Goal: Navigation & Orientation: Find specific page/section

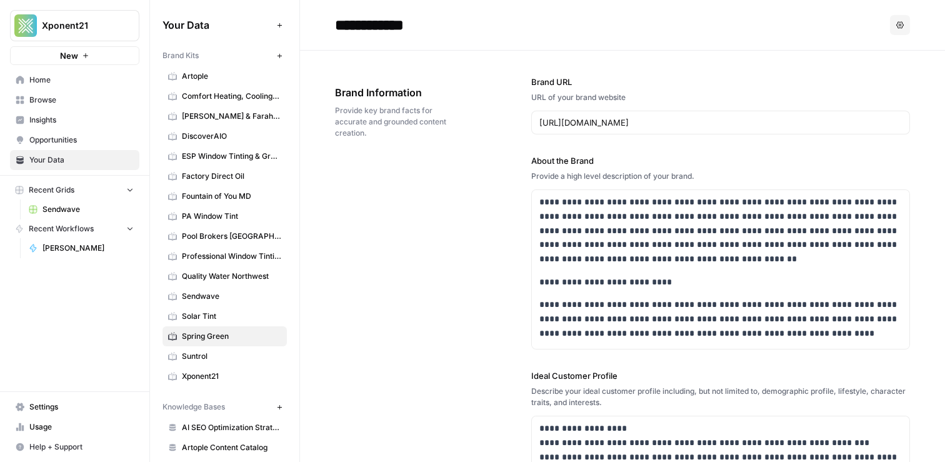
scroll to position [57, 0]
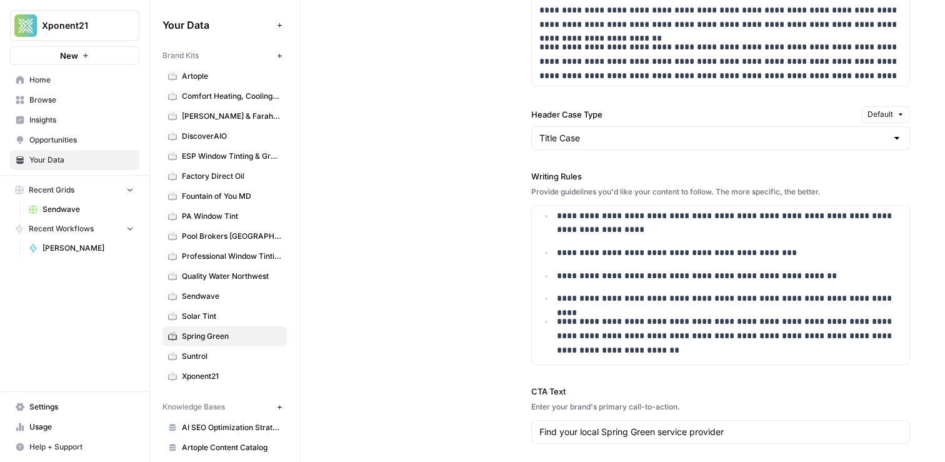
click at [113, 20] on span "Xponent21" at bounding box center [80, 25] width 76 height 13
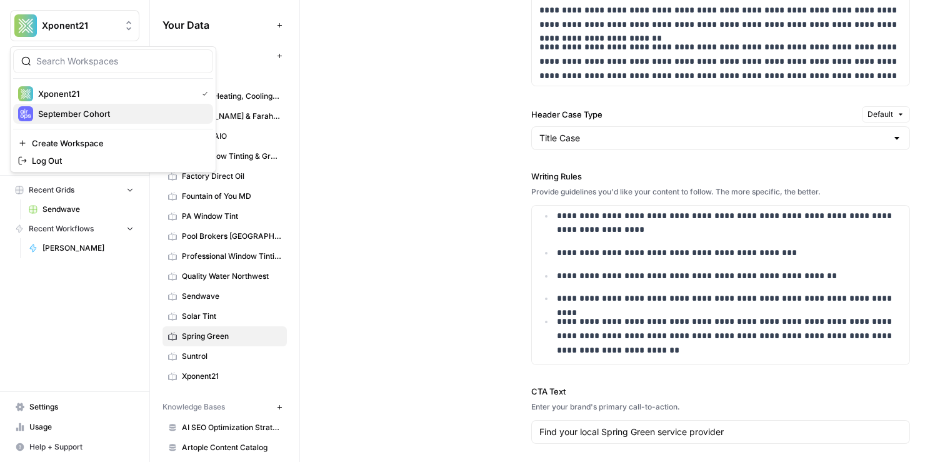
click at [86, 116] on span "September Cohort" at bounding box center [120, 114] width 165 height 13
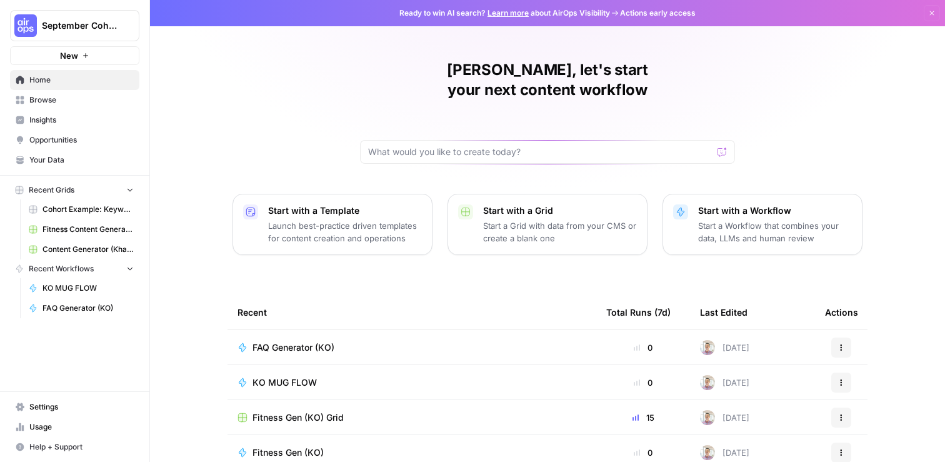
click at [51, 166] on link "Your Data" at bounding box center [74, 160] width 129 height 20
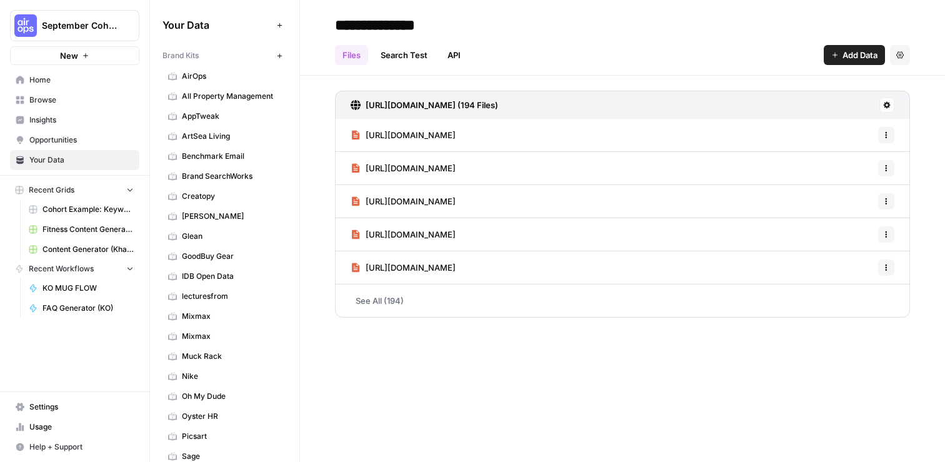
click at [84, 18] on button "September Cohort" at bounding box center [74, 25] width 129 height 31
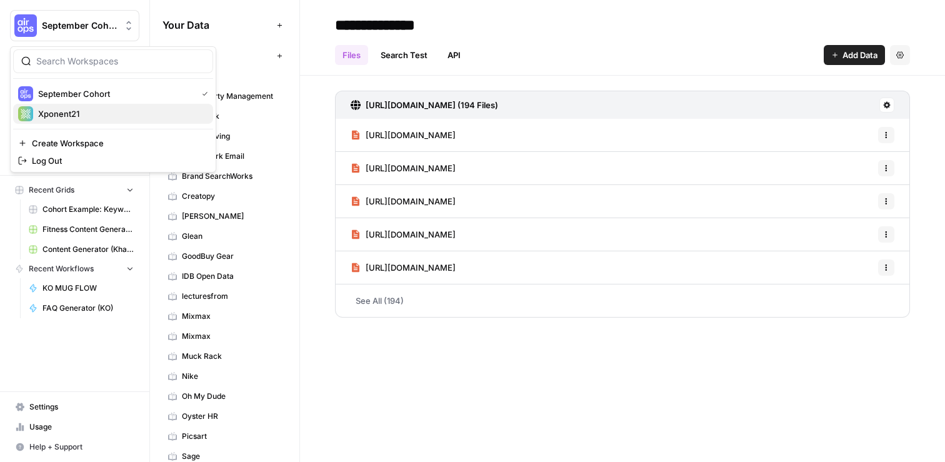
click at [76, 108] on span "Xponent21" at bounding box center [120, 114] width 165 height 13
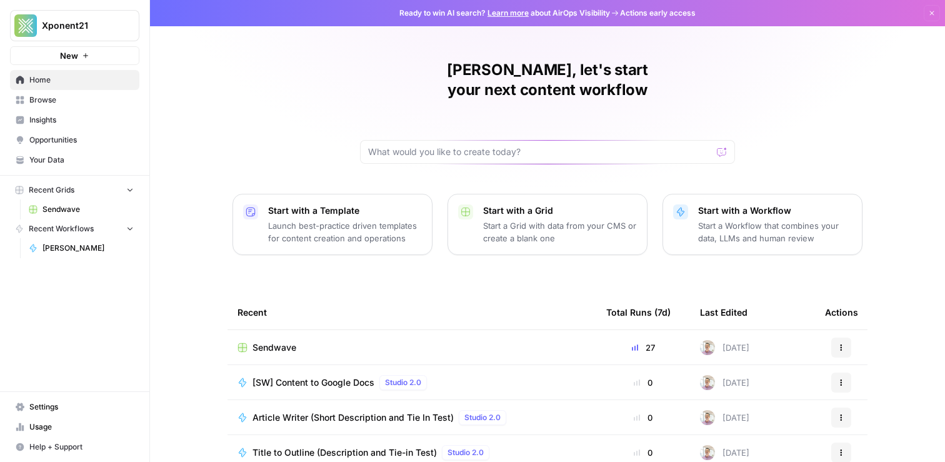
click at [95, 166] on link "Your Data" at bounding box center [74, 160] width 129 height 20
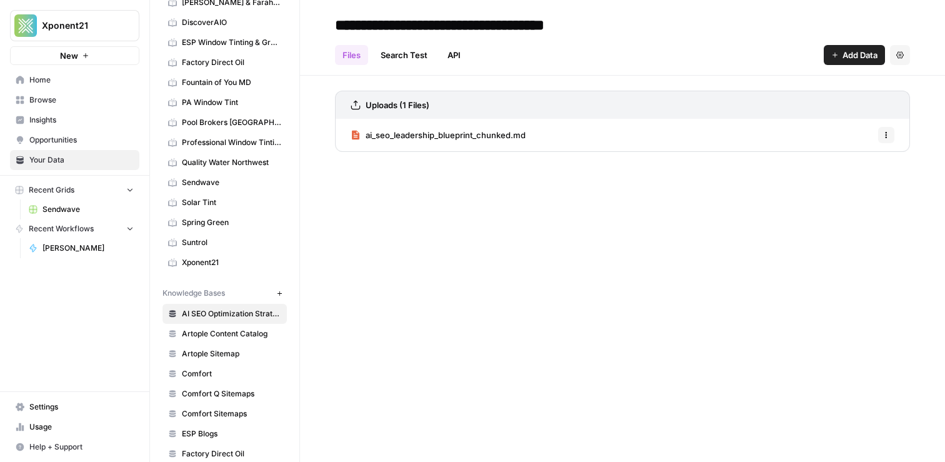
scroll to position [104, 0]
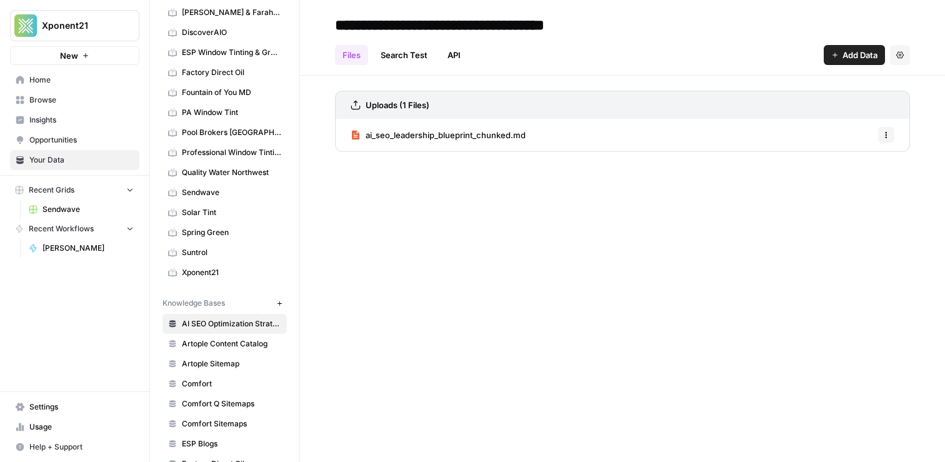
click at [221, 231] on span "Spring Green" at bounding box center [231, 232] width 99 height 11
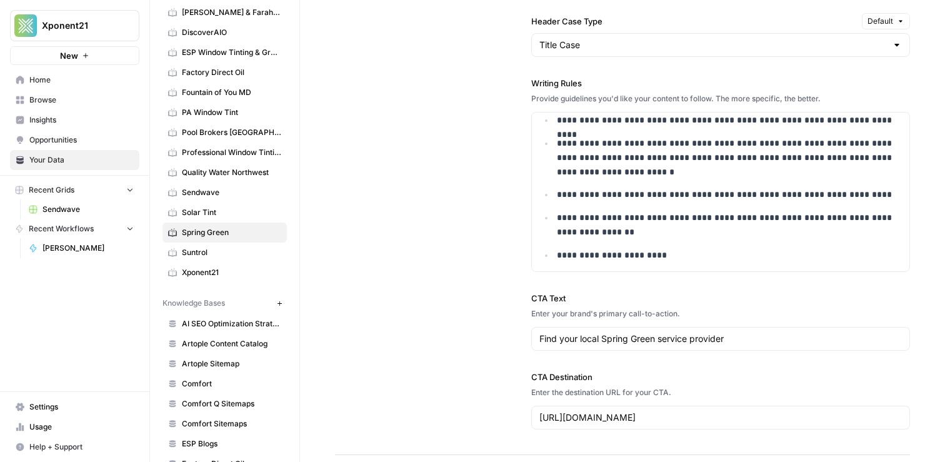
scroll to position [1437, 0]
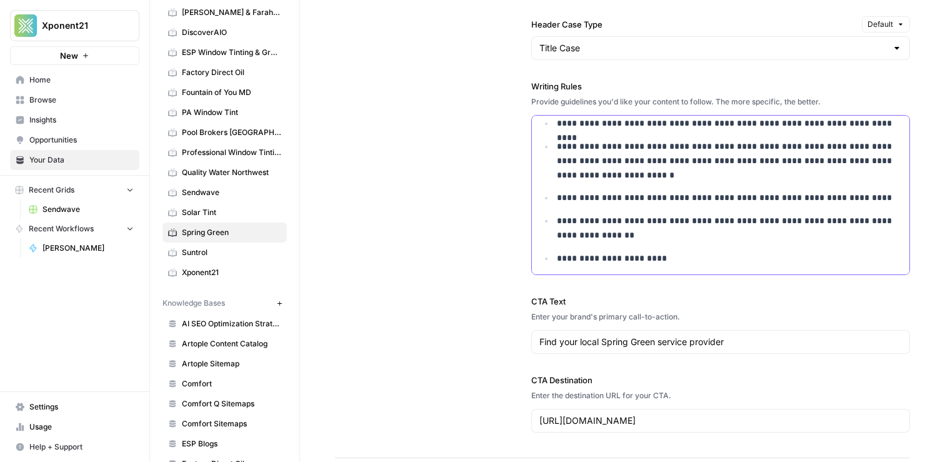
click at [678, 258] on p "**********" at bounding box center [729, 258] width 345 height 14
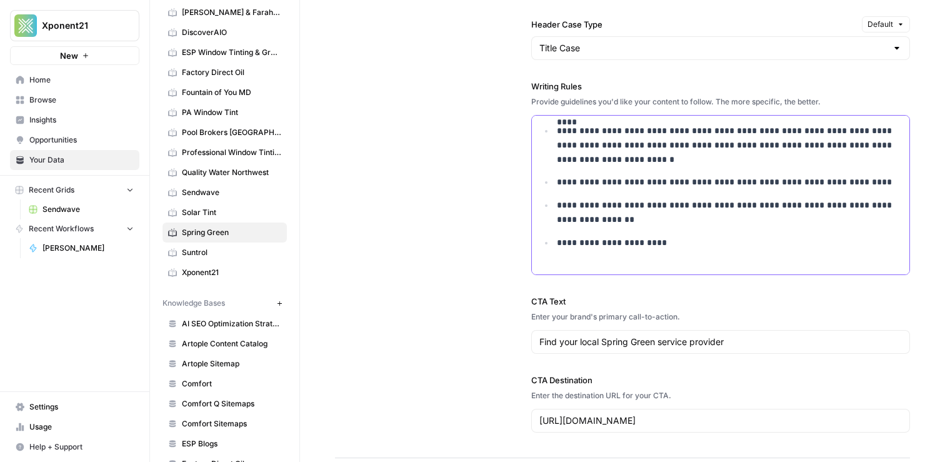
scroll to position [1453, 0]
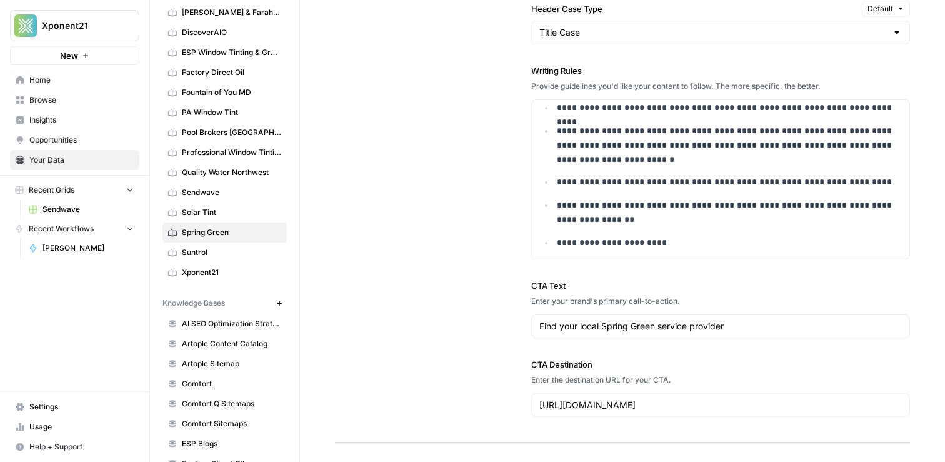
click at [375, 146] on div "**********" at bounding box center [622, 13] width 575 height 859
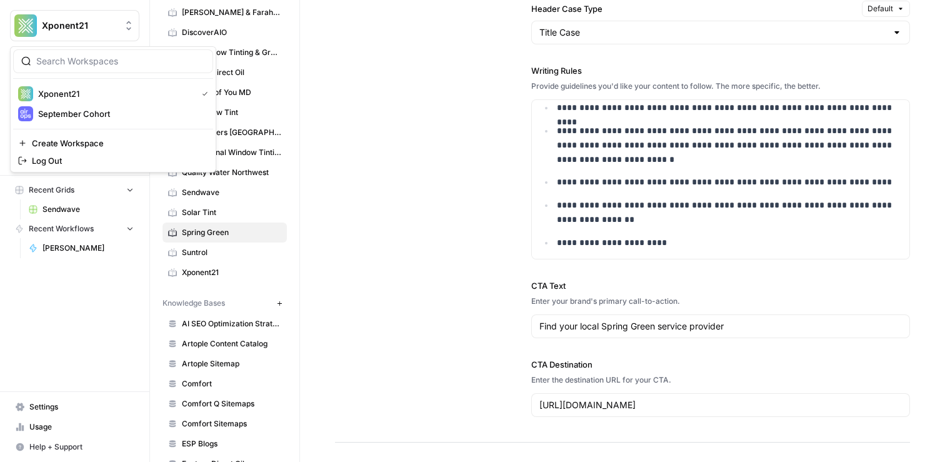
click at [63, 18] on button "Xponent21" at bounding box center [74, 25] width 129 height 31
click at [81, 119] on span "September Cohort" at bounding box center [120, 114] width 165 height 13
